Goal: Task Accomplishment & Management: Manage account settings

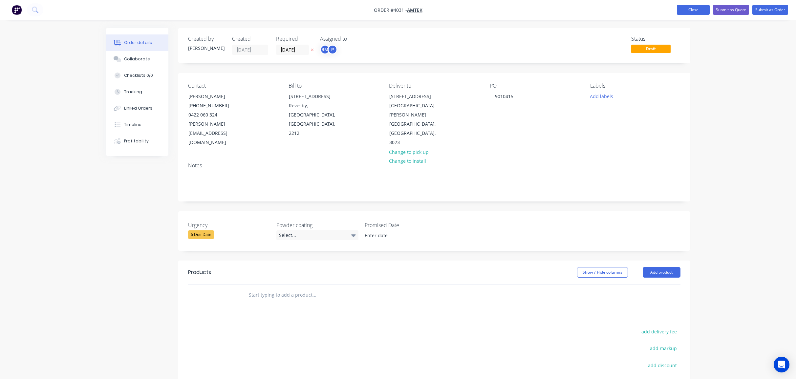
drag, startPoint x: 685, startPoint y: 8, endPoint x: 683, endPoint y: 14, distance: 6.5
click at [683, 6] on button "Close" at bounding box center [693, 10] width 33 height 10
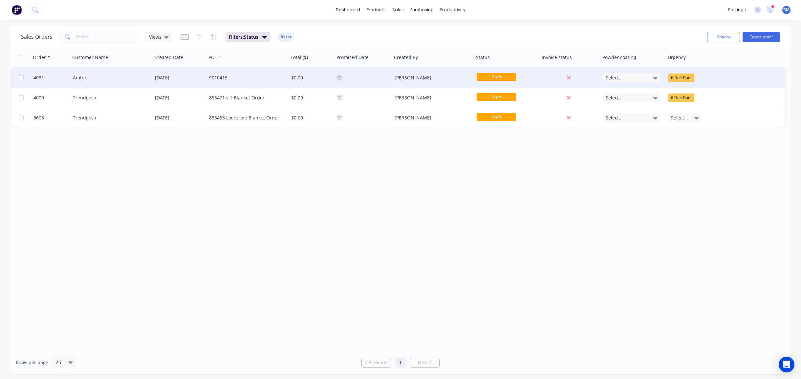
click at [177, 81] on div "[DATE]" at bounding box center [179, 78] width 54 height 20
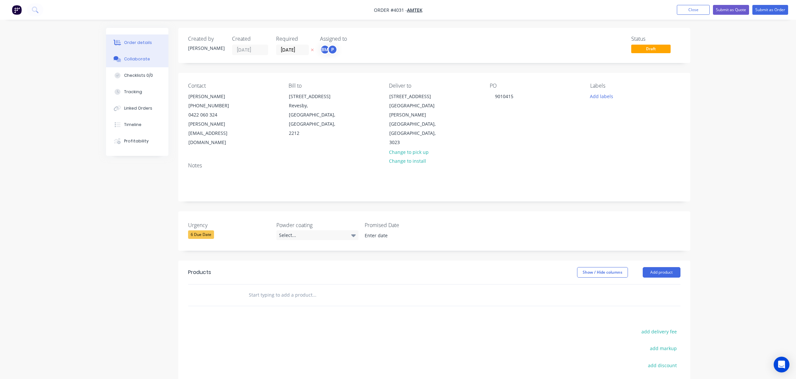
click at [135, 62] on button "Collaborate" at bounding box center [137, 59] width 62 height 16
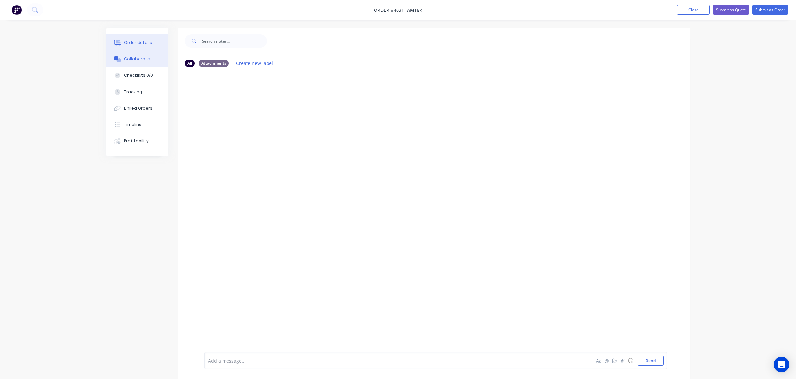
click at [142, 46] on button "Order details" at bounding box center [137, 42] width 62 height 16
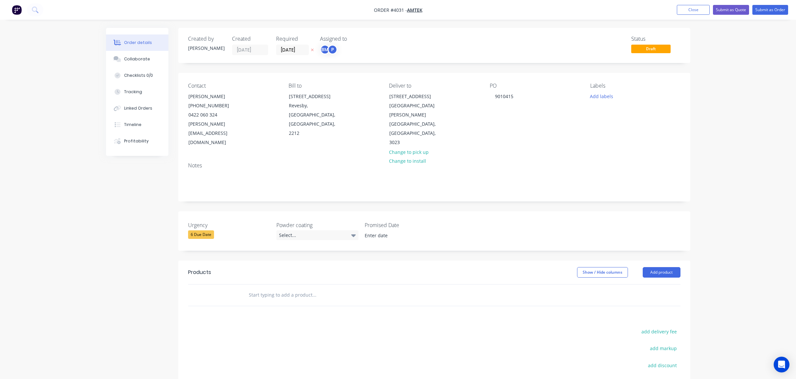
drag, startPoint x: 696, startPoint y: 6, endPoint x: 459, endPoint y: 12, distance: 236.9
click at [696, 6] on button "Close" at bounding box center [693, 10] width 33 height 10
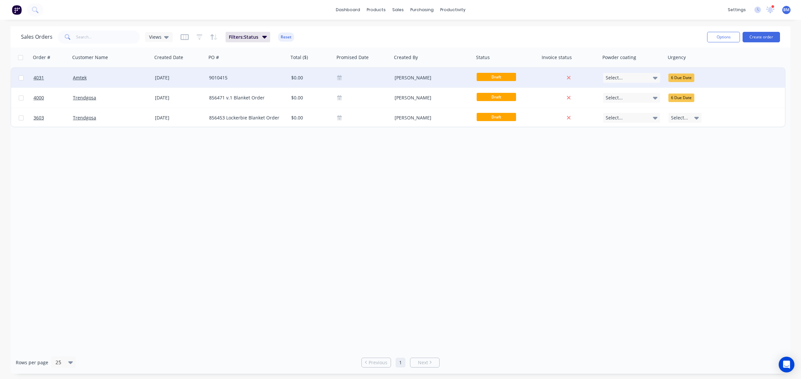
click at [131, 72] on div "Amtek" at bounding box center [111, 78] width 82 height 20
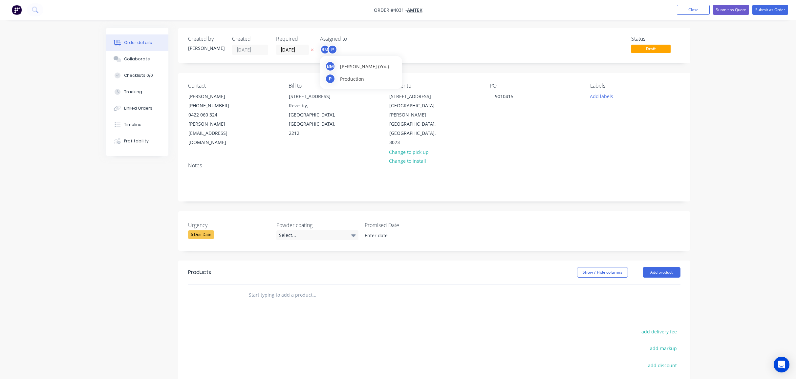
click at [329, 54] on div "BM P" at bounding box center [328, 50] width 17 height 10
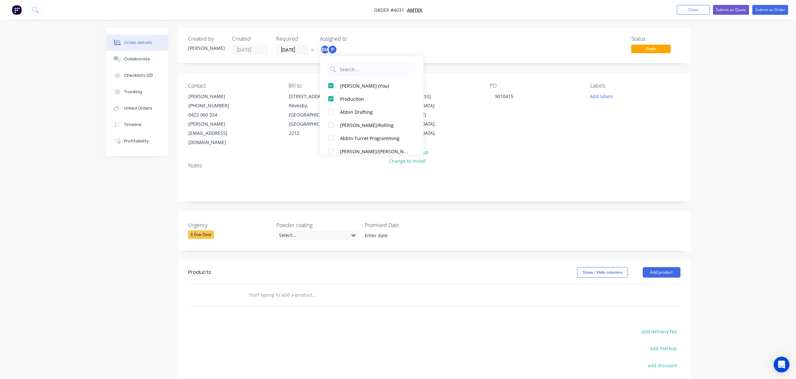
click at [377, 40] on div "Assigned to" at bounding box center [353, 39] width 66 height 6
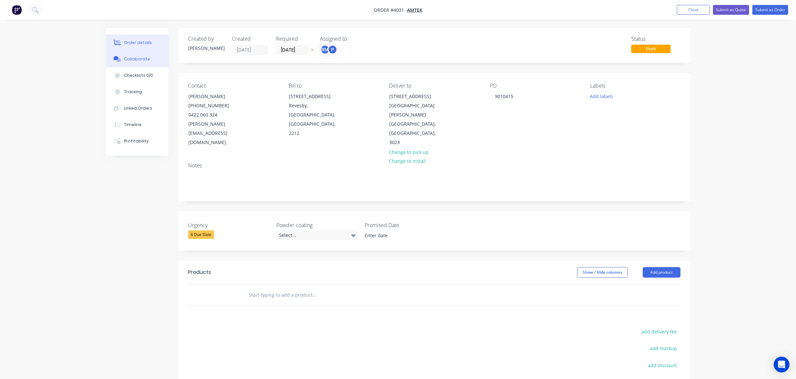
click at [121, 57] on div at bounding box center [118, 59] width 10 height 6
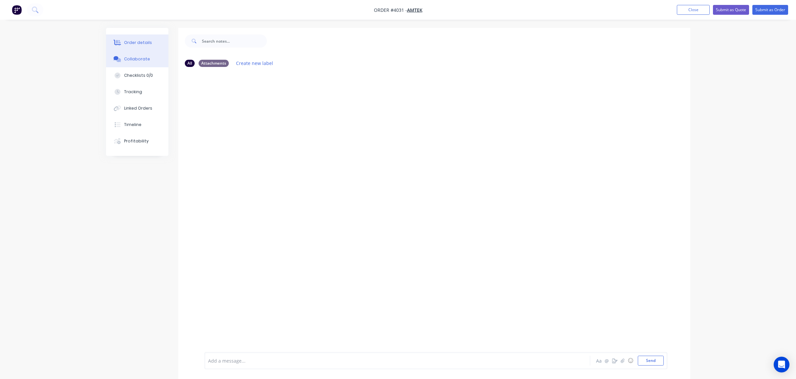
click at [145, 41] on div "Order details" at bounding box center [138, 43] width 28 height 6
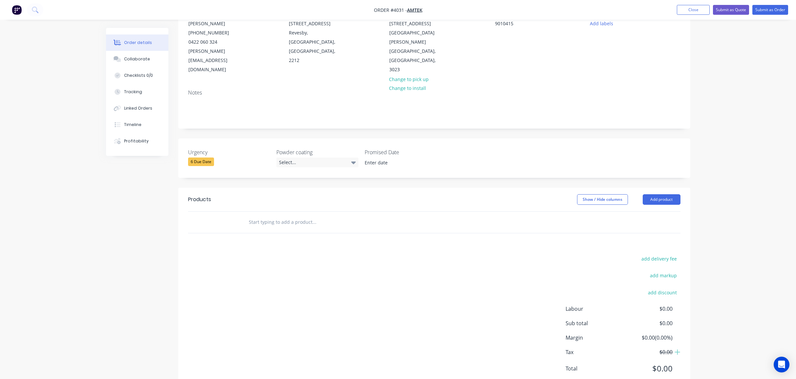
scroll to position [76, 0]
click at [680, 186] on header "Products Show / Hide columns Add product" at bounding box center [434, 197] width 512 height 24
click at [676, 191] on button "Add product" at bounding box center [662, 196] width 38 height 11
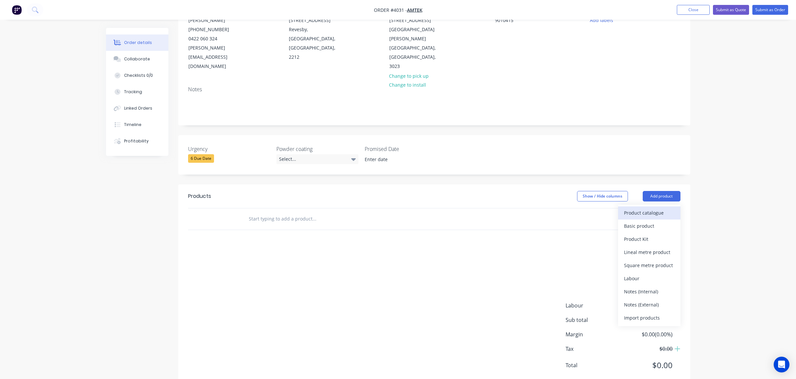
click at [674, 208] on div "Product catalogue" at bounding box center [649, 213] width 51 height 10
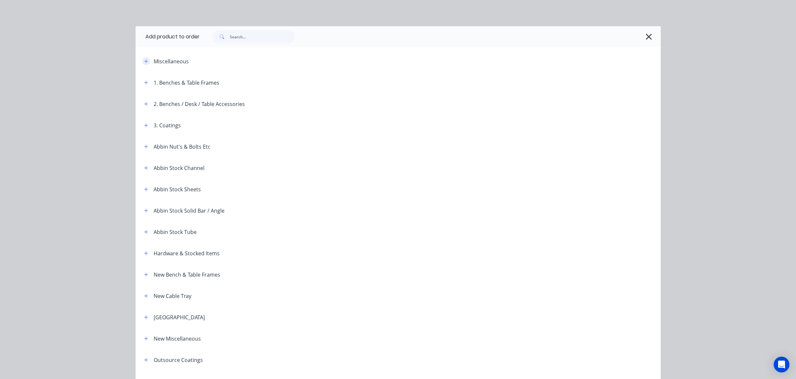
click at [142, 61] on button "button" at bounding box center [146, 61] width 8 height 8
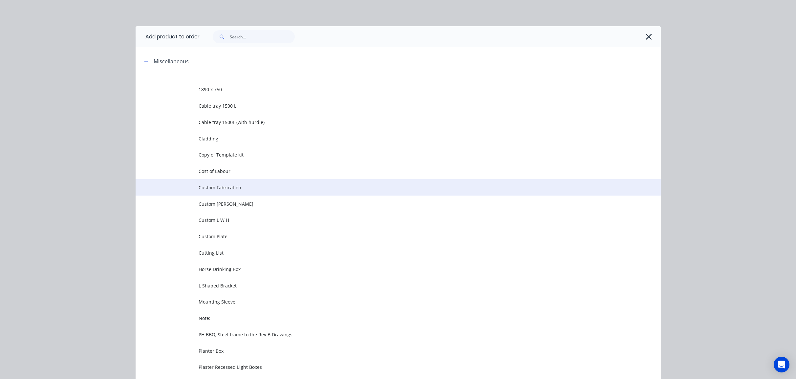
click at [243, 189] on span "Custom Fabrication" at bounding box center [384, 187] width 370 height 7
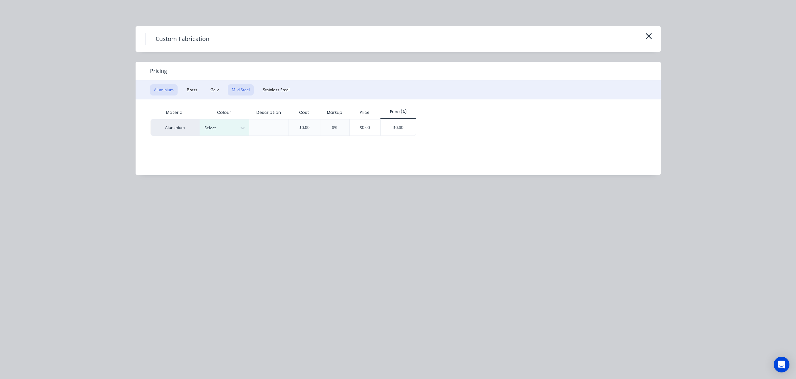
click at [244, 88] on button "Mild Steel" at bounding box center [241, 89] width 26 height 11
click at [196, 93] on button "Brass" at bounding box center [192, 89] width 18 height 11
click at [651, 35] on icon "button" at bounding box center [649, 36] width 7 height 9
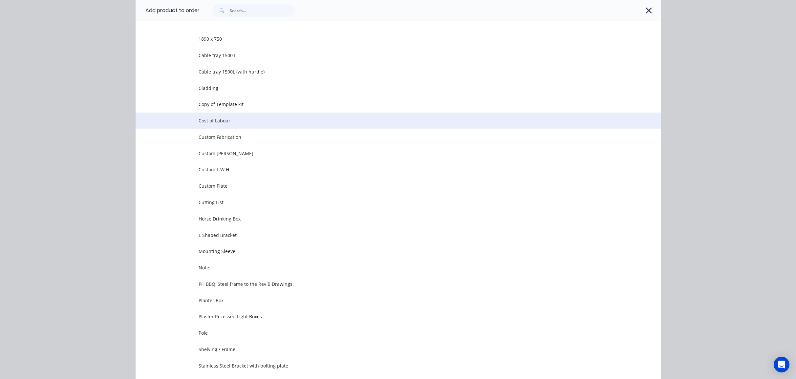
scroll to position [18, 0]
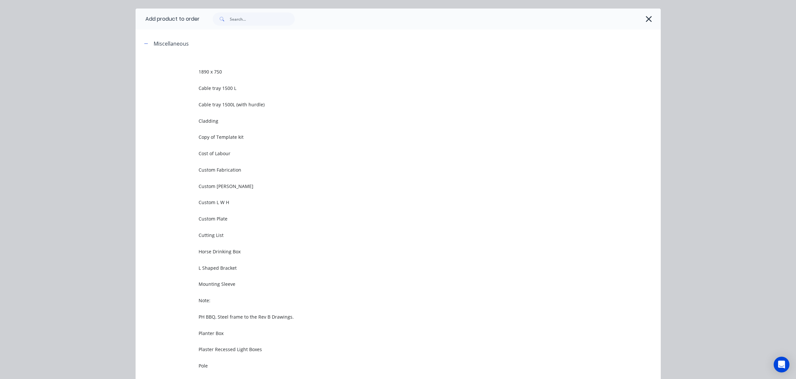
click at [640, 23] on div at bounding box center [427, 18] width 455 height 13
click at [646, 21] on icon "button" at bounding box center [649, 18] width 7 height 9
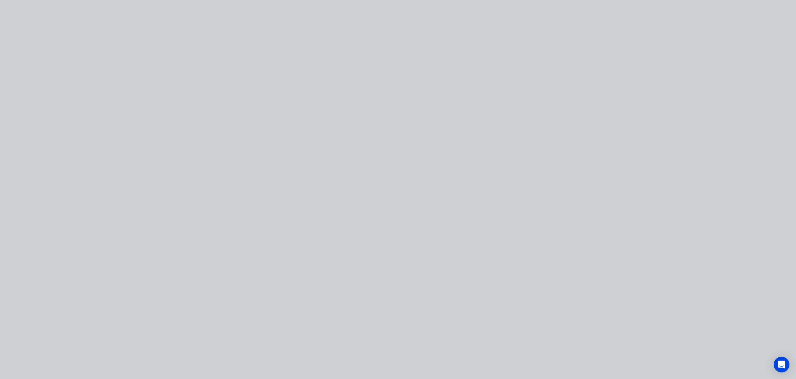
scroll to position [0, 0]
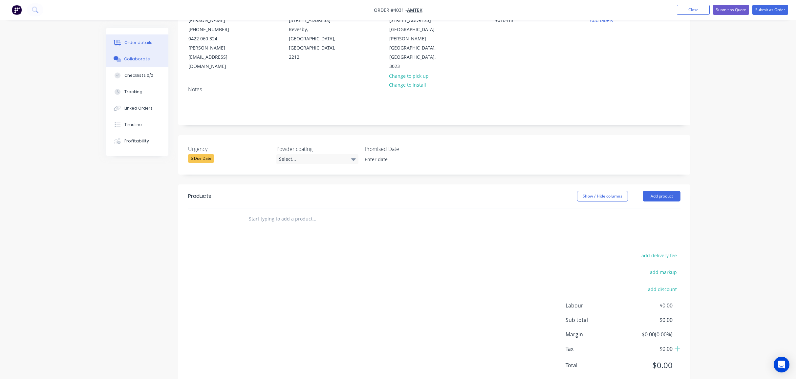
click at [124, 67] on button "Collaborate" at bounding box center [137, 59] width 62 height 16
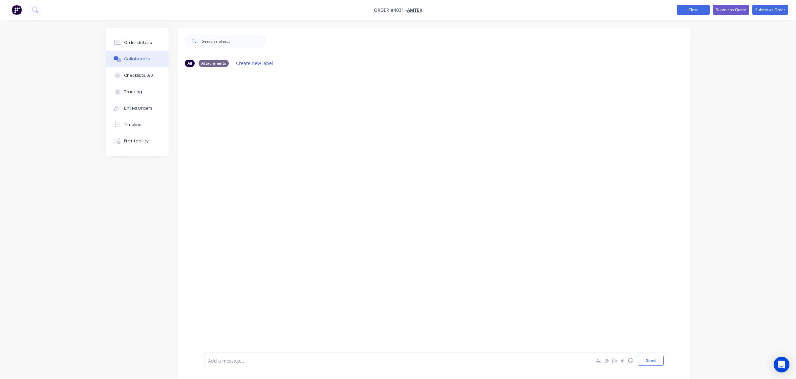
click at [698, 11] on button "Close" at bounding box center [693, 10] width 33 height 10
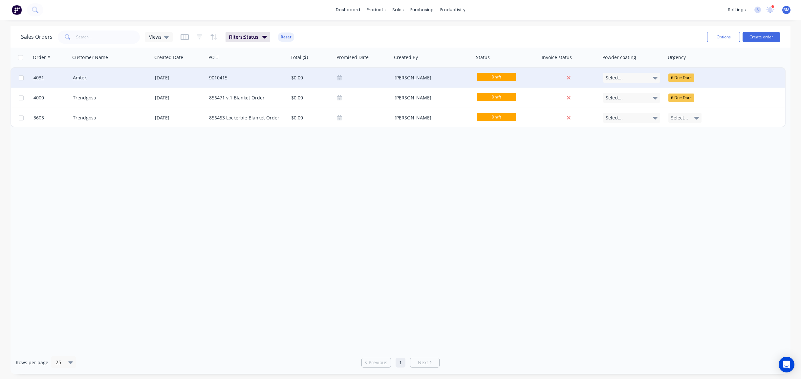
click at [155, 83] on div "[DATE]" at bounding box center [179, 78] width 54 height 20
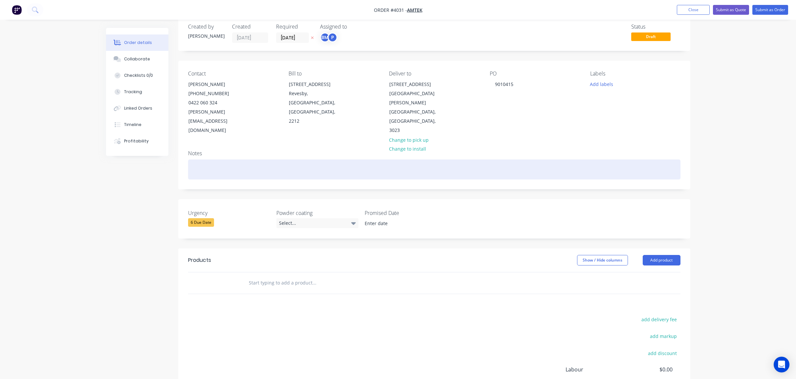
scroll to position [33, 0]
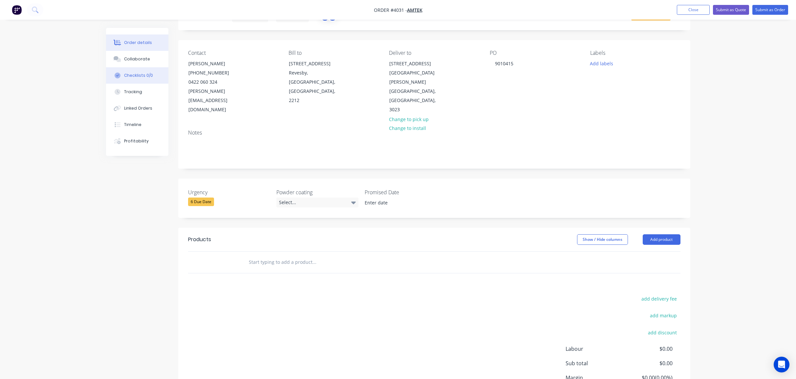
click at [142, 71] on button "Checklists 0/0" at bounding box center [137, 75] width 62 height 16
type textarea "x"
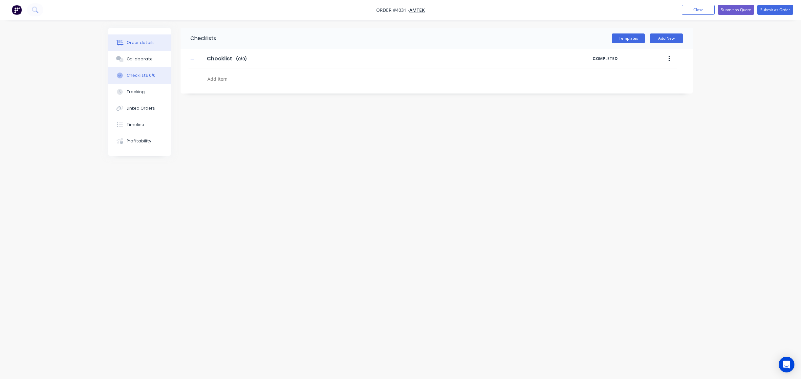
click at [157, 41] on button "Order details" at bounding box center [139, 42] width 62 height 16
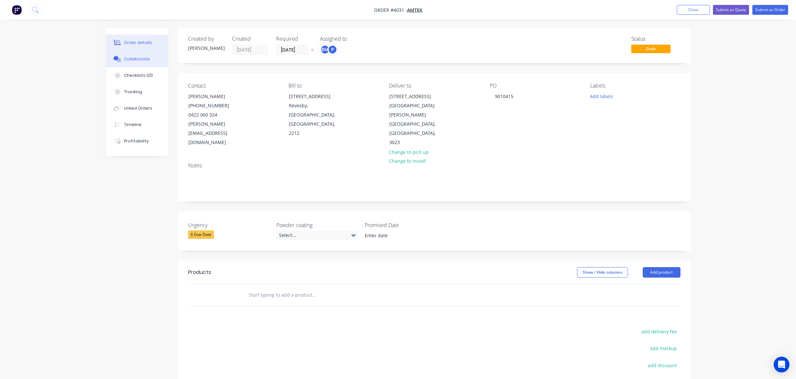
click at [137, 58] on div "Collaborate" at bounding box center [137, 59] width 26 height 6
